Goal: Task Accomplishment & Management: Complete application form

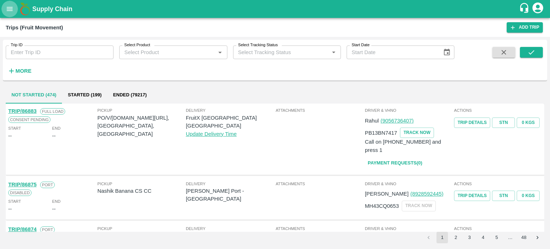
click at [10, 10] on icon "open drawer" at bounding box center [10, 9] width 6 height 4
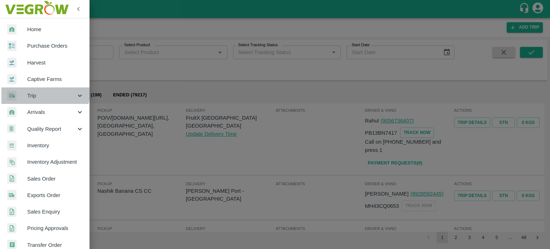
click at [37, 91] on div "Trip" at bounding box center [45, 95] width 90 height 16
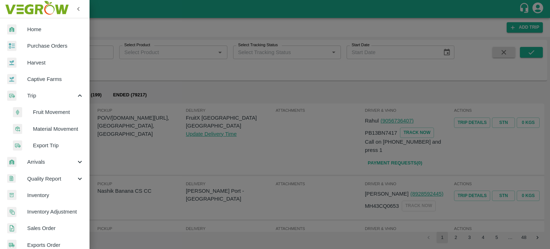
click at [47, 125] on span "Material Movement" at bounding box center [58, 129] width 51 height 8
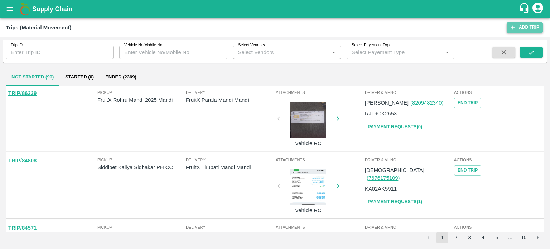
click at [530, 29] on link "Add Trip" at bounding box center [525, 27] width 36 height 10
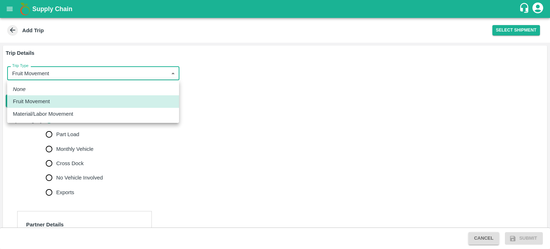
click at [65, 73] on body "Supply Chain Add Trip Select Shipment Trip Details Trip Type Fruit Movement 1 T…" at bounding box center [275, 124] width 550 height 249
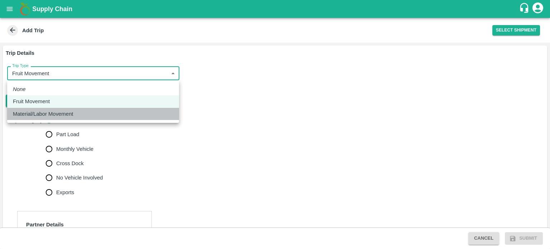
click at [49, 112] on p "Material/Labor Movement" at bounding box center [43, 114] width 60 height 8
type input "2"
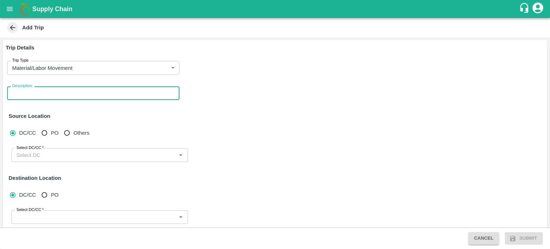
click at [41, 93] on textarea "Description" at bounding box center [93, 94] width 162 height 8
type textarea "Infra material movement Rohru to Parala"
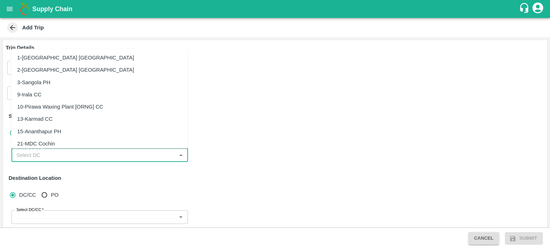
click at [60, 153] on input "Select DC/CC   *" at bounding box center [94, 154] width 160 height 9
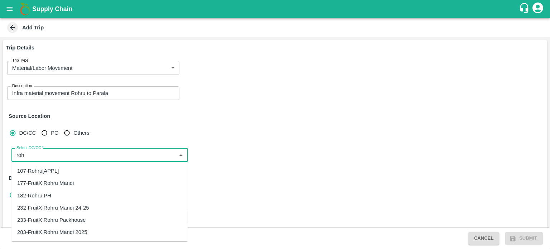
click at [64, 229] on div "283-FruitX Rohru Mandi 2025" at bounding box center [52, 232] width 70 height 8
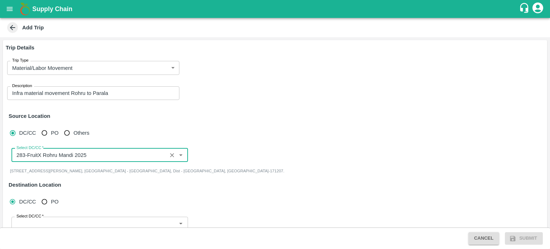
scroll to position [62, 0]
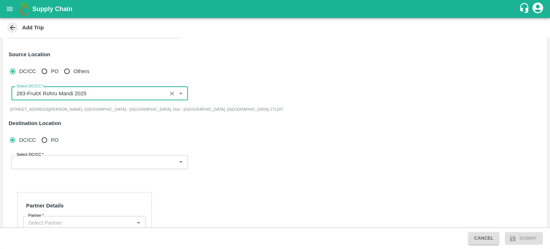
type input "283-FruitX Rohru Mandi 2025"
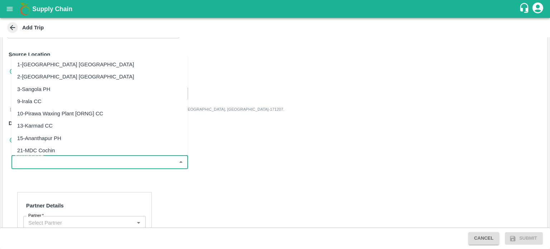
click at [45, 164] on input "Select DC/CC   *" at bounding box center [94, 161] width 160 height 9
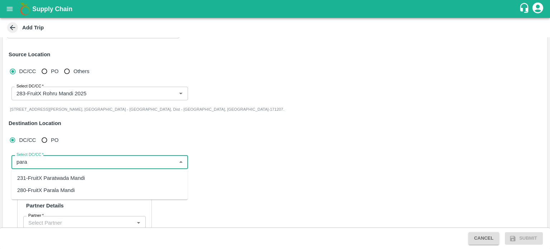
click at [57, 193] on div "280-FruitX Parala Mandi" at bounding box center [46, 190] width 58 height 8
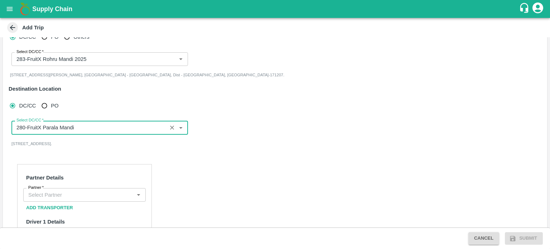
scroll to position [99, 0]
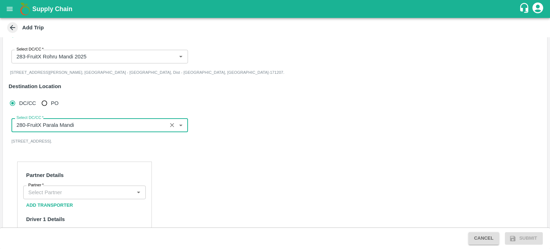
type input "280-FruitX Parala Mandi"
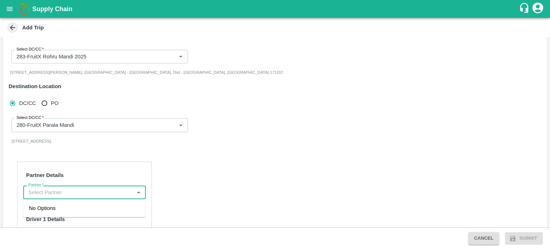
click at [50, 193] on input "Partner   *" at bounding box center [78, 192] width 106 height 9
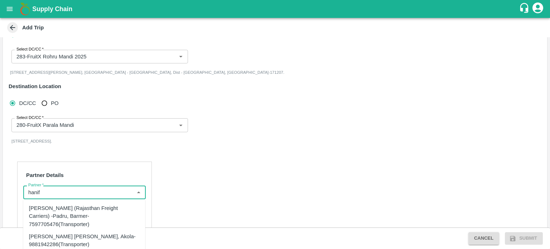
click at [44, 220] on div "Hanif Khan (Rajasthan Freight Carriers) -Padru, Barmer-7597705476(Transporter)" at bounding box center [84, 216] width 122 height 28
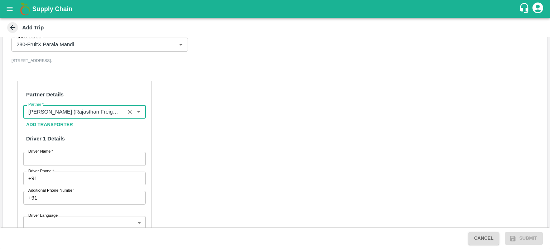
scroll to position [180, 0]
type input "Hanif Khan (Rajasthan Freight Carriers) -Padru, Barmer-7597705476(Transporter)"
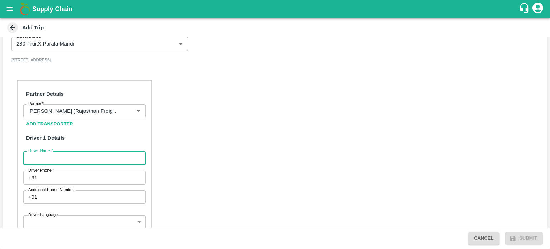
click at [63, 160] on input "Driver Name   *" at bounding box center [84, 158] width 123 height 14
type input "MUKESH"
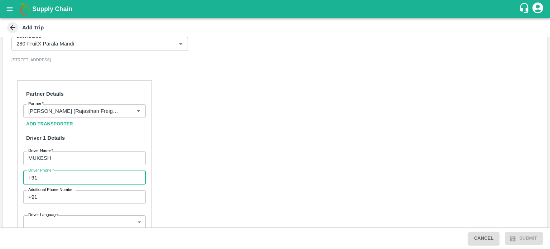
click at [85, 179] on input "Driver Phone   *" at bounding box center [93, 178] width 106 height 14
type input "7972559761"
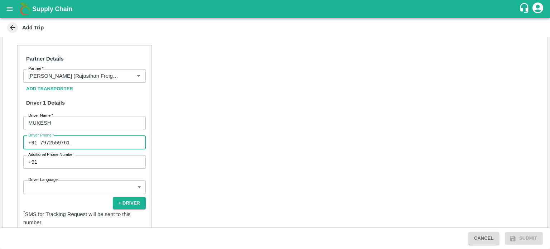
scroll to position [222, 0]
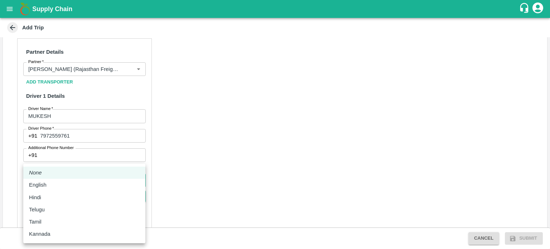
click at [59, 178] on body "Supply Chain Add Trip Trip Details Trip Type Material/Labor Movement 2 Trip Typ…" at bounding box center [275, 124] width 550 height 249
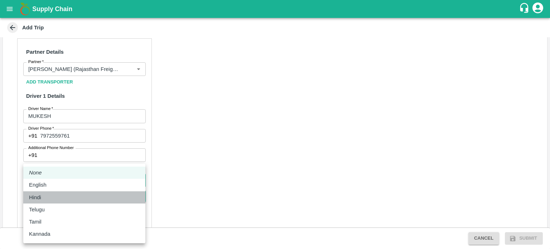
click at [39, 196] on p "Hindi" at bounding box center [35, 197] width 12 height 8
type input "hi"
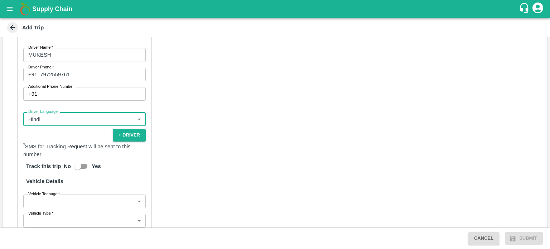
scroll to position [283, 0]
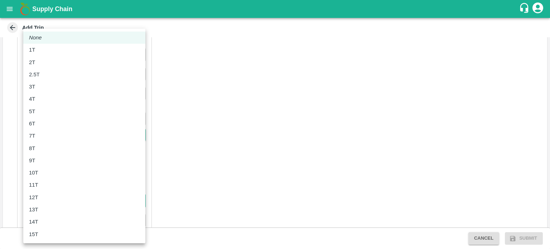
click at [69, 202] on body "Supply Chain Add Trip Trip Details Trip Type Material/Labor Movement 2 Trip Typ…" at bounding box center [275, 124] width 550 height 249
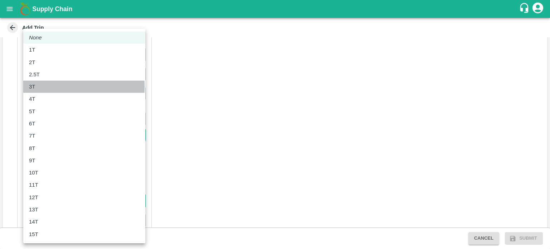
click at [32, 87] on p "3T" at bounding box center [32, 87] width 6 height 8
type input "3000"
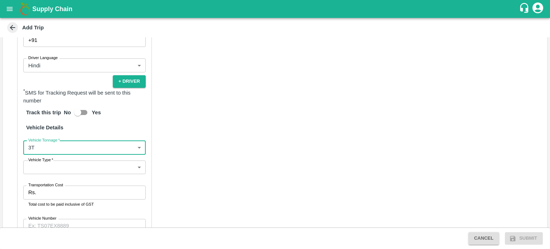
scroll to position [338, 0]
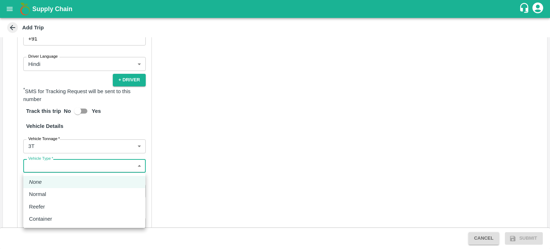
click at [58, 161] on body "Supply Chain Add Trip Trip Details Trip Type Material/Labor Movement 2 Trip Typ…" at bounding box center [275, 124] width 550 height 249
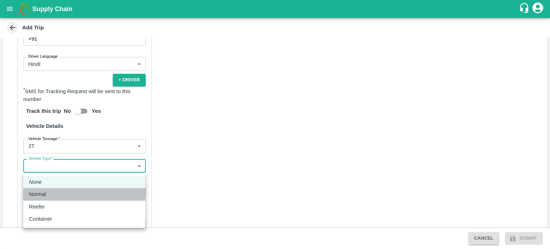
click at [37, 195] on p "Normal" at bounding box center [37, 194] width 17 height 8
type input "Normal"
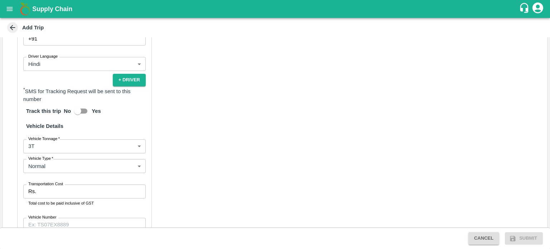
click at [56, 191] on input "Transportation Cost" at bounding box center [92, 191] width 107 height 14
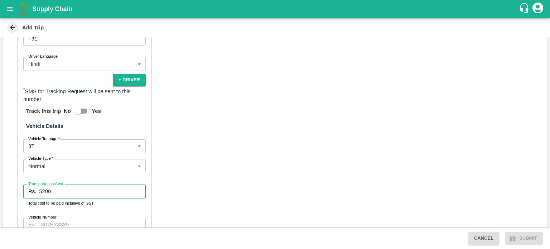
type input "5200"
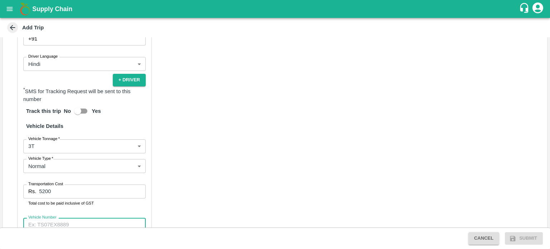
click at [119, 220] on input "Vehicle Number" at bounding box center [84, 225] width 123 height 14
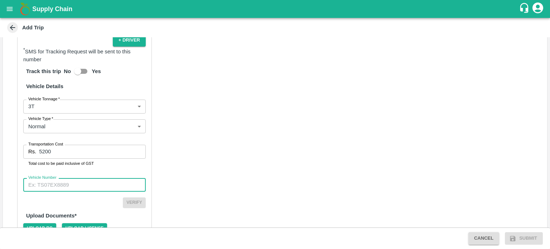
scroll to position [387, 0]
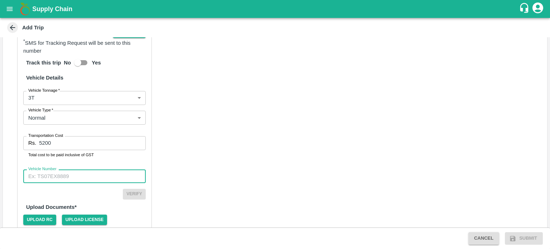
click at [131, 174] on input "Vehicle Number" at bounding box center [84, 176] width 123 height 14
type input "HP10A4811"
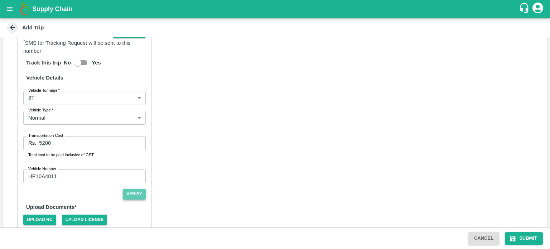
click at [141, 192] on button "Verify" at bounding box center [134, 194] width 23 height 10
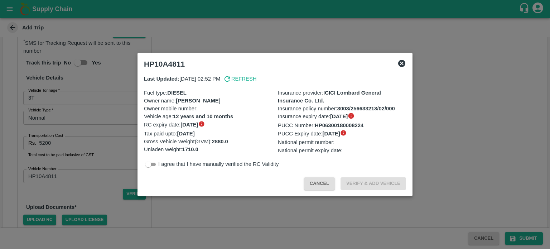
click at [128, 203] on div at bounding box center [275, 124] width 550 height 249
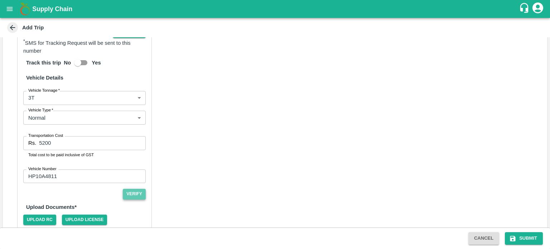
click at [132, 195] on button "Verify" at bounding box center [134, 194] width 23 height 10
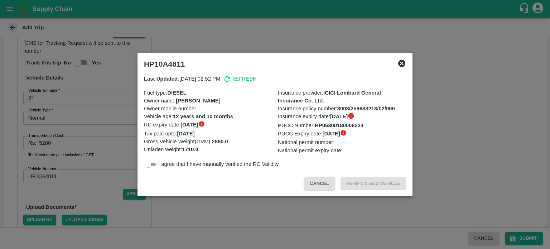
click at [102, 187] on div at bounding box center [275, 124] width 550 height 249
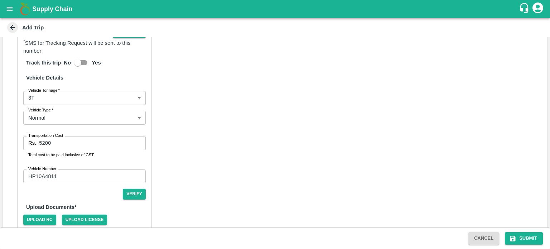
scroll to position [418, 0]
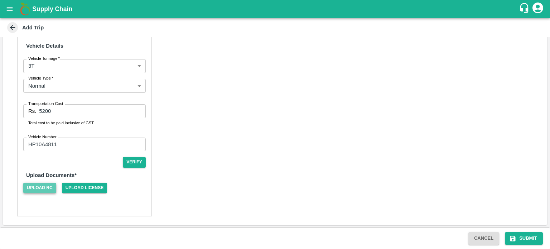
click at [37, 183] on span "Upload RC" at bounding box center [39, 188] width 33 height 10
click at [0, 0] on input "Upload RC" at bounding box center [0, 0] width 0 height 0
click at [71, 191] on span "Upload License" at bounding box center [84, 188] width 45 height 10
click at [0, 0] on input "Upload License" at bounding box center [0, 0] width 0 height 0
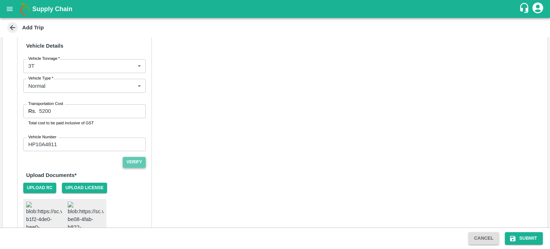
click at [134, 163] on button "Verify" at bounding box center [134, 162] width 23 height 10
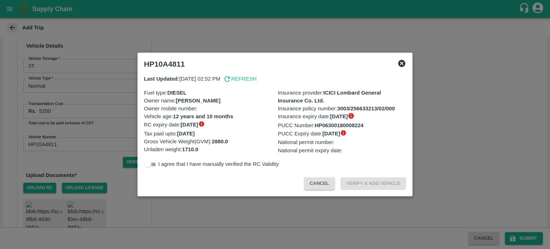
click at [146, 164] on input "checkbox" at bounding box center [148, 164] width 26 height 9
checkbox input "true"
click at [371, 183] on button "Verify & Add Vehicle" at bounding box center [374, 183] width 66 height 13
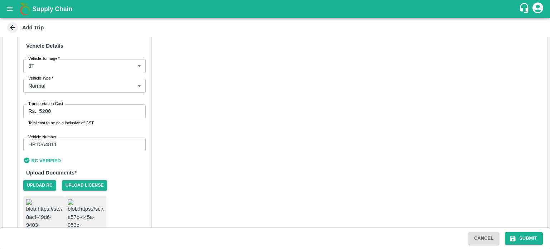
scroll to position [476, 0]
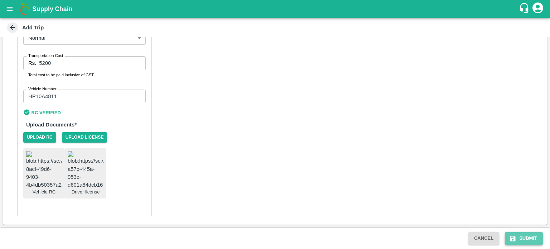
click at [531, 238] on button "Submit" at bounding box center [524, 238] width 38 height 13
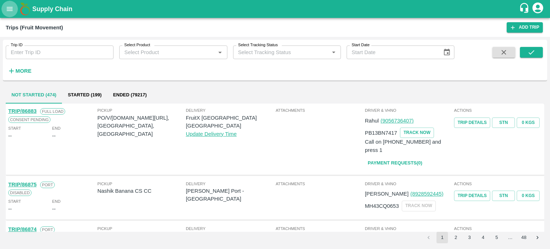
click at [11, 11] on icon "open drawer" at bounding box center [10, 9] width 6 height 4
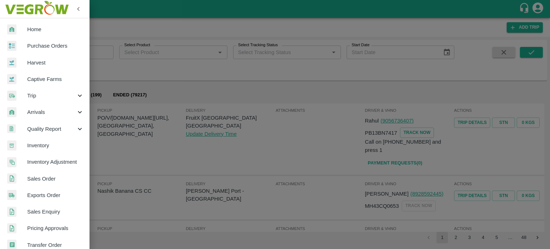
click at [42, 93] on span "Trip" at bounding box center [51, 96] width 49 height 8
click at [53, 125] on span "Material Movement" at bounding box center [58, 129] width 51 height 8
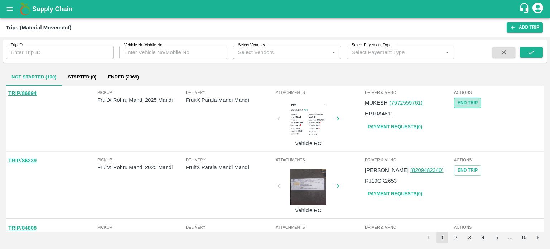
click at [457, 107] on button "End Trip" at bounding box center [467, 103] width 27 height 10
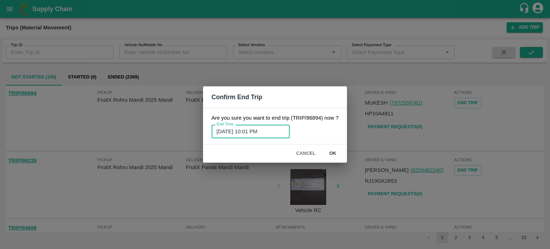
click at [274, 133] on input "28/08/2025 10:01 PM" at bounding box center [248, 132] width 73 height 14
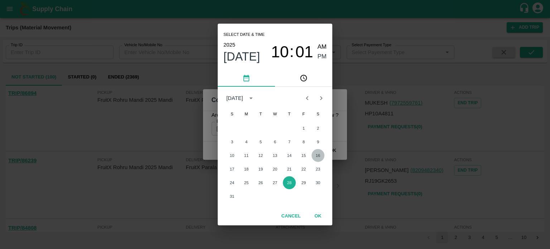
click at [322, 154] on button "16" at bounding box center [318, 155] width 13 height 13
type input "16/08/2025 10:01 PM"
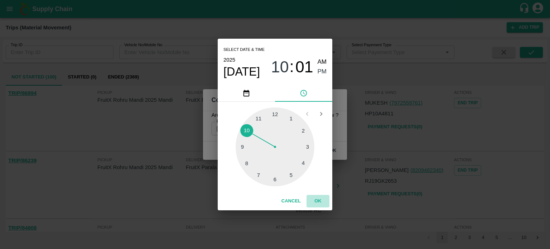
click at [315, 200] on button "OK" at bounding box center [318, 201] width 23 height 13
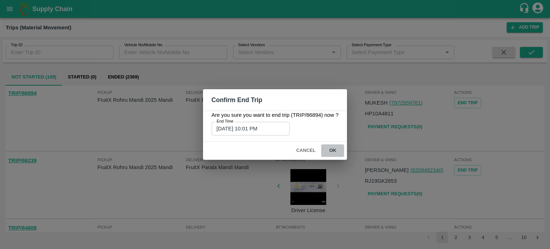
click at [331, 150] on button "ok" at bounding box center [332, 150] width 23 height 13
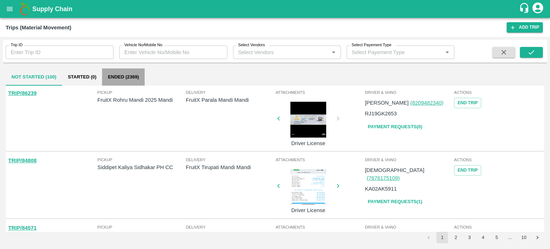
click at [118, 79] on button "Ended (2369)" at bounding box center [123, 76] width 43 height 17
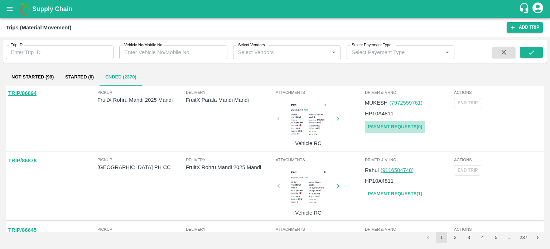
click at [394, 128] on link "Payment Requests( 0 )" at bounding box center [395, 127] width 60 height 13
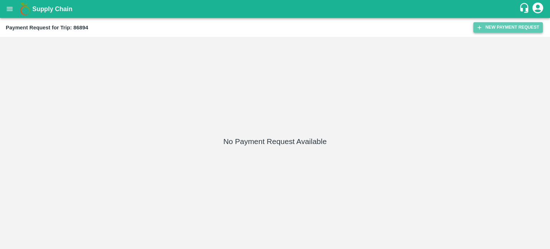
click at [486, 25] on button "New Payment Request" at bounding box center [508, 27] width 69 height 10
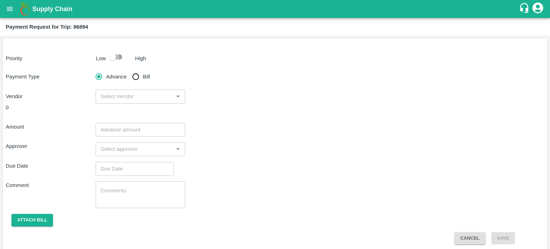
click at [112, 63] on input "checkbox" at bounding box center [112, 57] width 41 height 14
checkbox input "true"
click at [134, 78] on input "Bill" at bounding box center [136, 76] width 14 height 14
radio input "true"
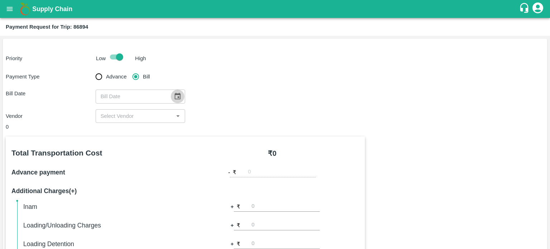
click at [174, 99] on icon "Choose date" at bounding box center [178, 96] width 8 height 8
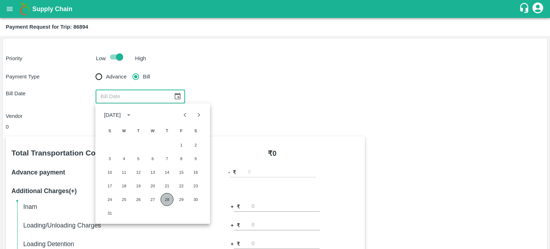
click at [168, 201] on button "28" at bounding box center [166, 199] width 13 height 13
type input "28/08/2025"
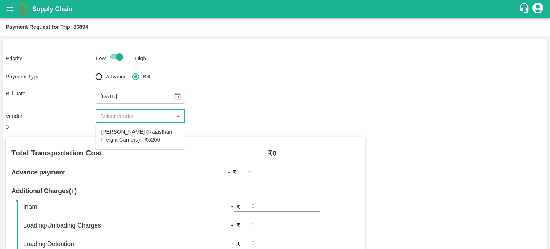
click at [119, 120] on input "input" at bounding box center [135, 115] width 74 height 9
click at [138, 137] on div "Hanif Khan (Rajasthan Freight Carriers) - ₹5200" at bounding box center [140, 136] width 78 height 16
type input "Hanif Khan (Rajasthan Freight Carriers) - ₹5200"
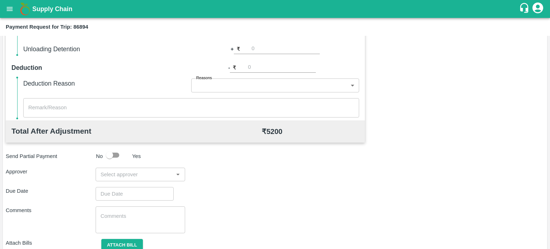
scroll to position [241, 0]
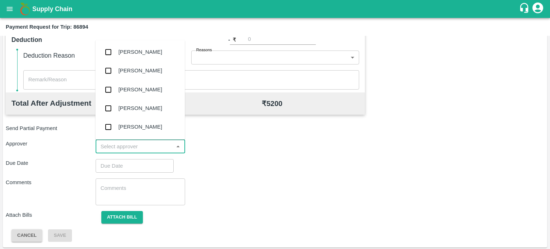
click at [122, 146] on input "input" at bounding box center [135, 146] width 74 height 9
type input "PAL"
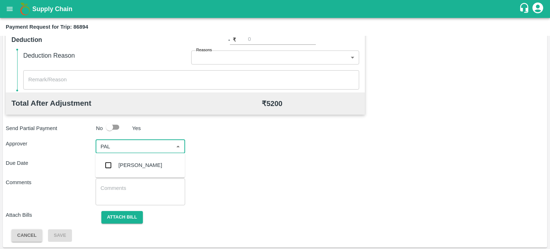
click at [123, 168] on div "Palwinder Singh" at bounding box center [141, 165] width 44 height 8
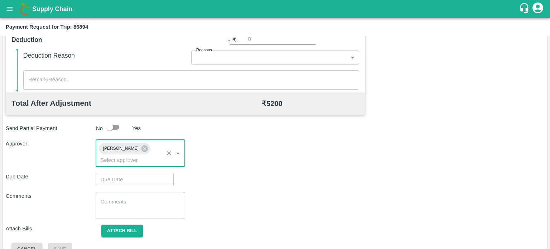
scroll to position [256, 0]
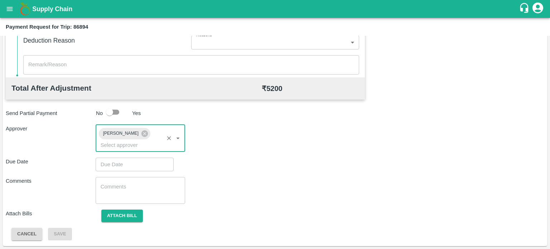
type input "DD/MM/YYYY hh:mm aa"
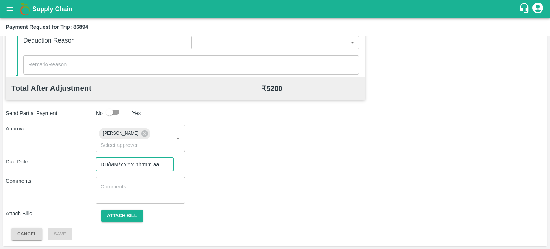
click at [135, 163] on input "DD/MM/YYYY hh:mm aa" at bounding box center [132, 165] width 73 height 14
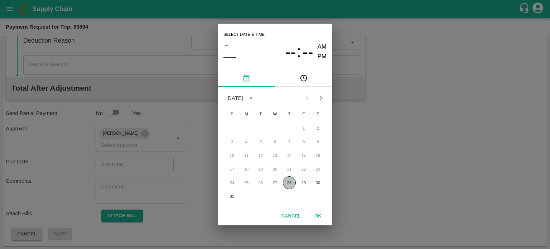
click at [291, 183] on button "28" at bounding box center [289, 182] width 13 height 13
type input "28/08/2025 12:00 AM"
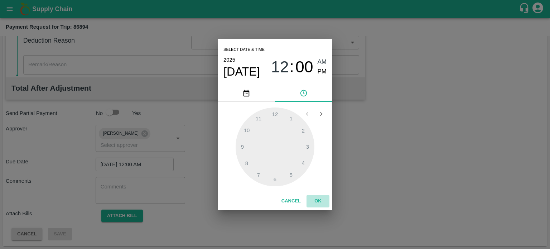
click at [320, 203] on button "OK" at bounding box center [318, 201] width 23 height 13
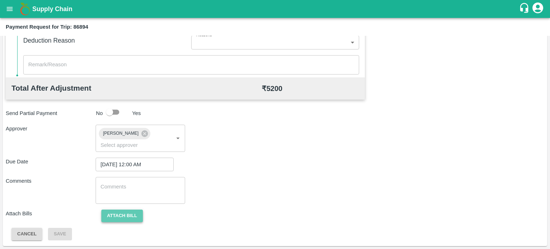
click at [121, 213] on button "Attach bill" at bounding box center [122, 216] width 42 height 13
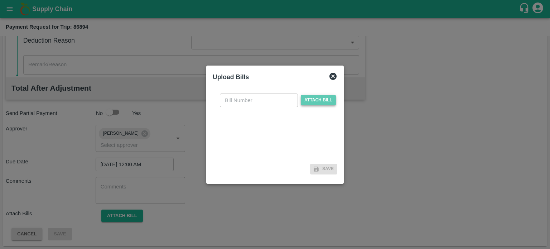
click at [310, 97] on span "Attach bill" at bounding box center [318, 100] width 35 height 10
click at [0, 0] on input "Attach bill" at bounding box center [0, 0] width 0 height 0
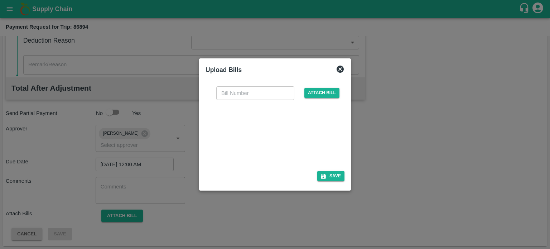
click at [250, 120] on div at bounding box center [273, 133] width 107 height 38
click at [236, 89] on input "text" at bounding box center [255, 93] width 78 height 14
type input "6664"
click at [337, 180] on button "Save" at bounding box center [330, 176] width 27 height 10
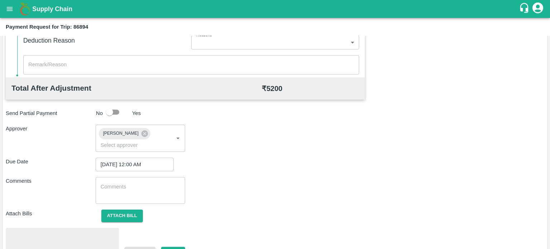
scroll to position [294, 0]
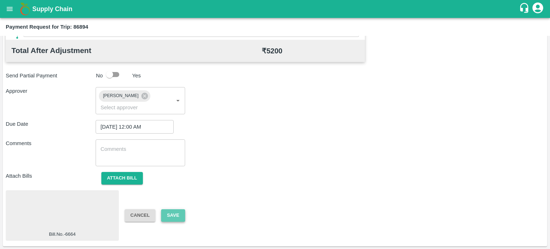
click at [179, 211] on button "Save" at bounding box center [173, 215] width 24 height 13
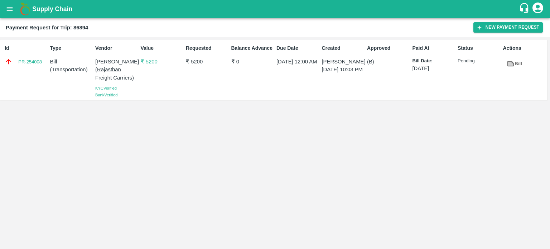
click at [5, 14] on button "open drawer" at bounding box center [9, 9] width 16 height 16
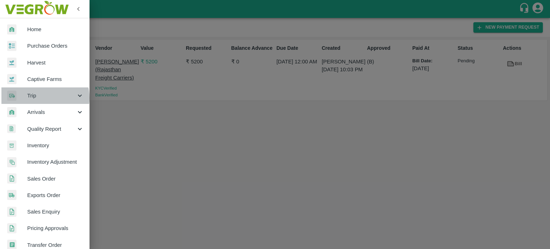
click at [43, 98] on span "Trip" at bounding box center [51, 96] width 49 height 8
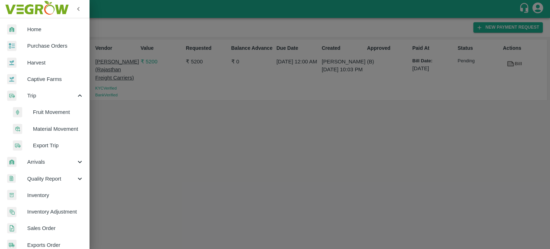
click at [58, 130] on span "Material Movement" at bounding box center [58, 129] width 51 height 8
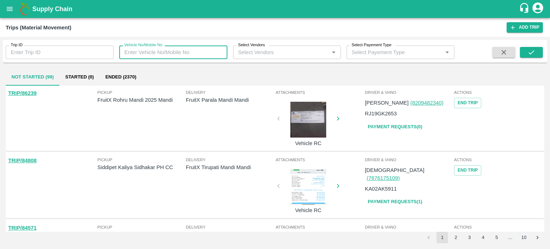
click at [152, 53] on input "Vehicle No/Mobile No" at bounding box center [173, 52] width 108 height 14
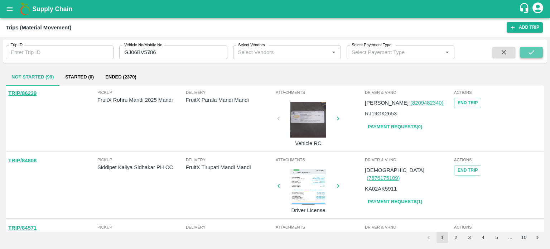
click at [532, 50] on icon "submit" at bounding box center [532, 52] width 8 height 8
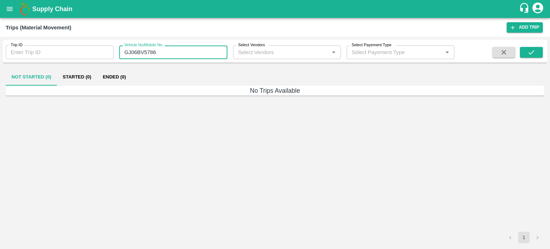
click at [161, 56] on input "GJ06BV5786" at bounding box center [173, 52] width 108 height 14
drag, startPoint x: 166, startPoint y: 52, endPoint x: 122, endPoint y: 53, distance: 44.4
click at [122, 53] on input "GJ06BV5786" at bounding box center [173, 52] width 108 height 14
type input "GJ06BV5786"
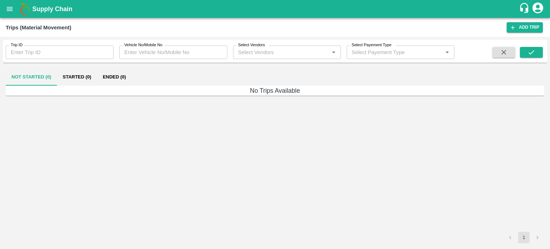
click at [242, 59] on div "Trip ID Trip ID Vehicle No/Mobile No Vehicle No/Mobile No Select Vendors Select…" at bounding box center [275, 51] width 545 height 17
click at [250, 57] on div "Select Vendors   *" at bounding box center [287, 52] width 108 height 14
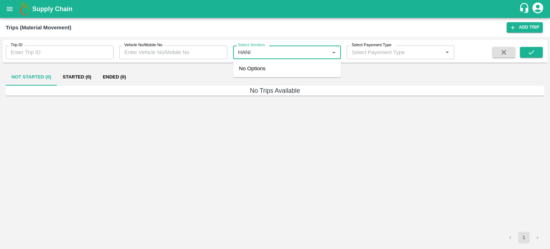
type input "HANIF"
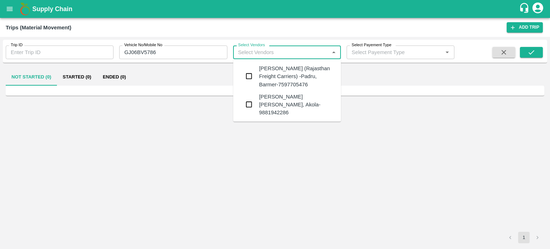
click at [274, 76] on div "Hanif Khan (Rajasthan Freight Carriers) -Padru, Barmer-7597705476" at bounding box center [297, 76] width 76 height 24
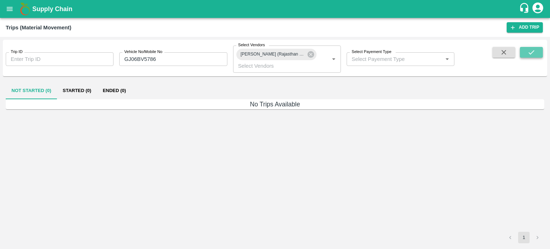
click at [537, 54] on button "submit" at bounding box center [531, 52] width 23 height 11
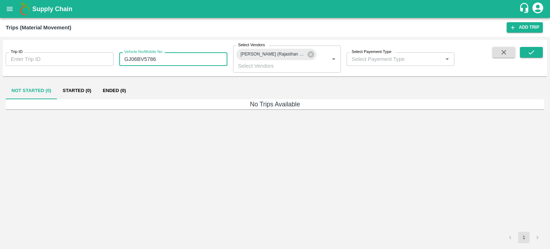
click at [177, 61] on input "GJ06BV5786" at bounding box center [173, 59] width 108 height 14
type input "GJ06BV5786"
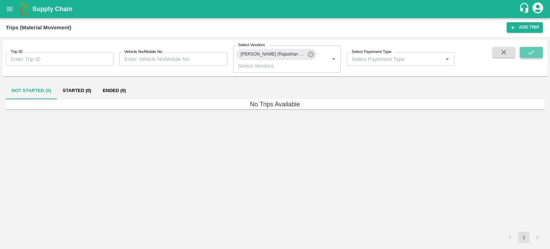
click at [534, 51] on icon "submit" at bounding box center [532, 52] width 6 height 4
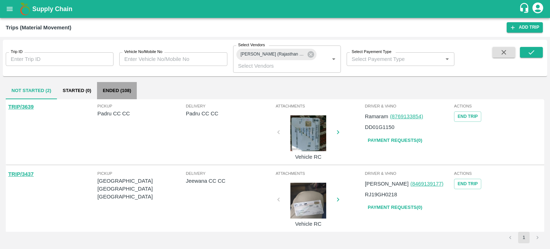
click at [116, 91] on button "Ended (108)" at bounding box center [117, 90] width 40 height 17
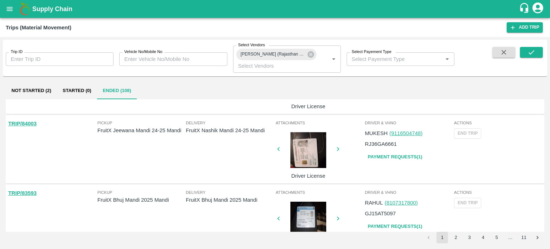
scroll to position [561, 0]
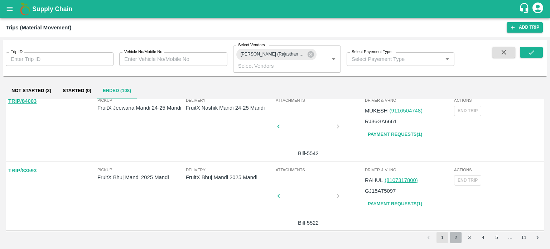
click at [456, 236] on button "2" at bounding box center [455, 237] width 11 height 11
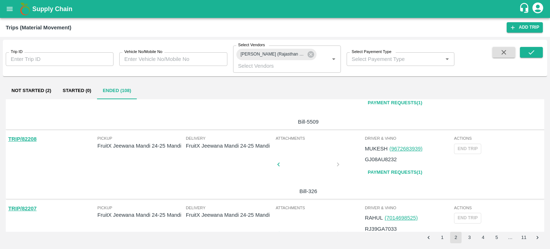
scroll to position [107, 0]
click at [307, 170] on div at bounding box center [309, 165] width 54 height 36
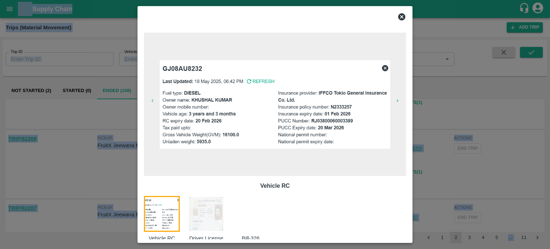
click at [307, 170] on span at bounding box center [275, 104] width 262 height 143
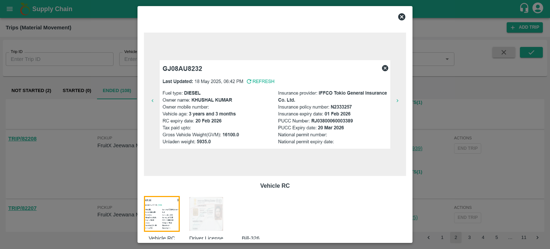
click at [265, 220] on div at bounding box center [255, 219] width 44 height 46
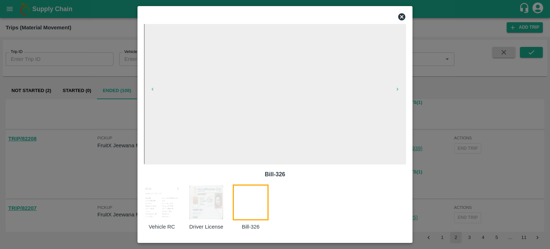
click at [452, 166] on div at bounding box center [275, 124] width 550 height 249
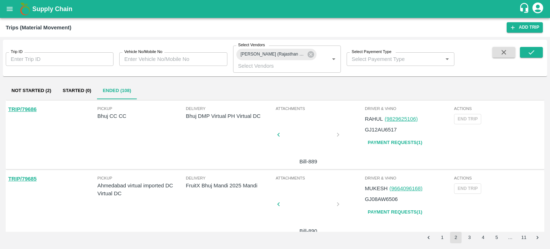
scroll to position [561, 0]
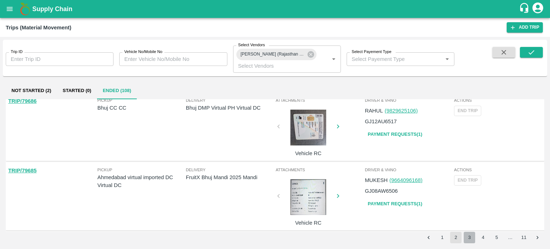
click at [470, 236] on button "3" at bounding box center [469, 237] width 11 height 11
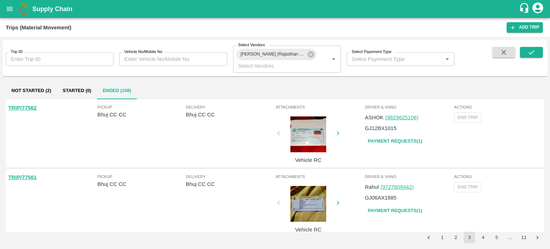
scroll to position [489, 0]
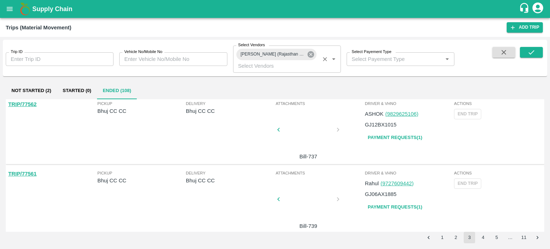
click at [310, 53] on icon at bounding box center [311, 54] width 6 height 6
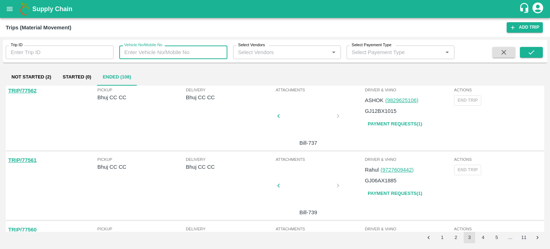
click at [168, 49] on input "Vehicle No/Mobile No" at bounding box center [173, 52] width 108 height 14
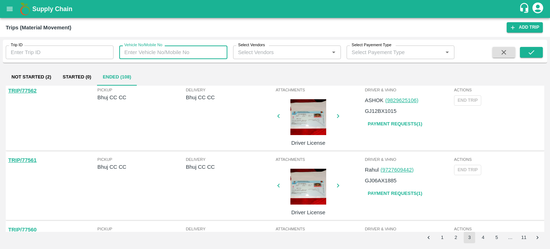
click at [168, 51] on input "Vehicle No/Mobile No" at bounding box center [173, 52] width 108 height 14
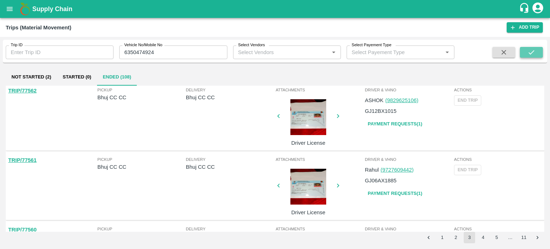
click at [535, 53] on icon "submit" at bounding box center [532, 52] width 8 height 8
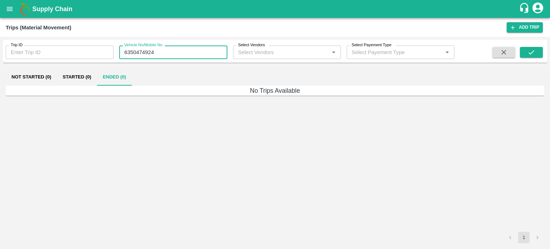
drag, startPoint x: 168, startPoint y: 53, endPoint x: 123, endPoint y: 57, distance: 45.0
click at [123, 57] on input "6350474924" at bounding box center [173, 52] width 108 height 14
type input "6350474924"
